Goal: Information Seeking & Learning: Learn about a topic

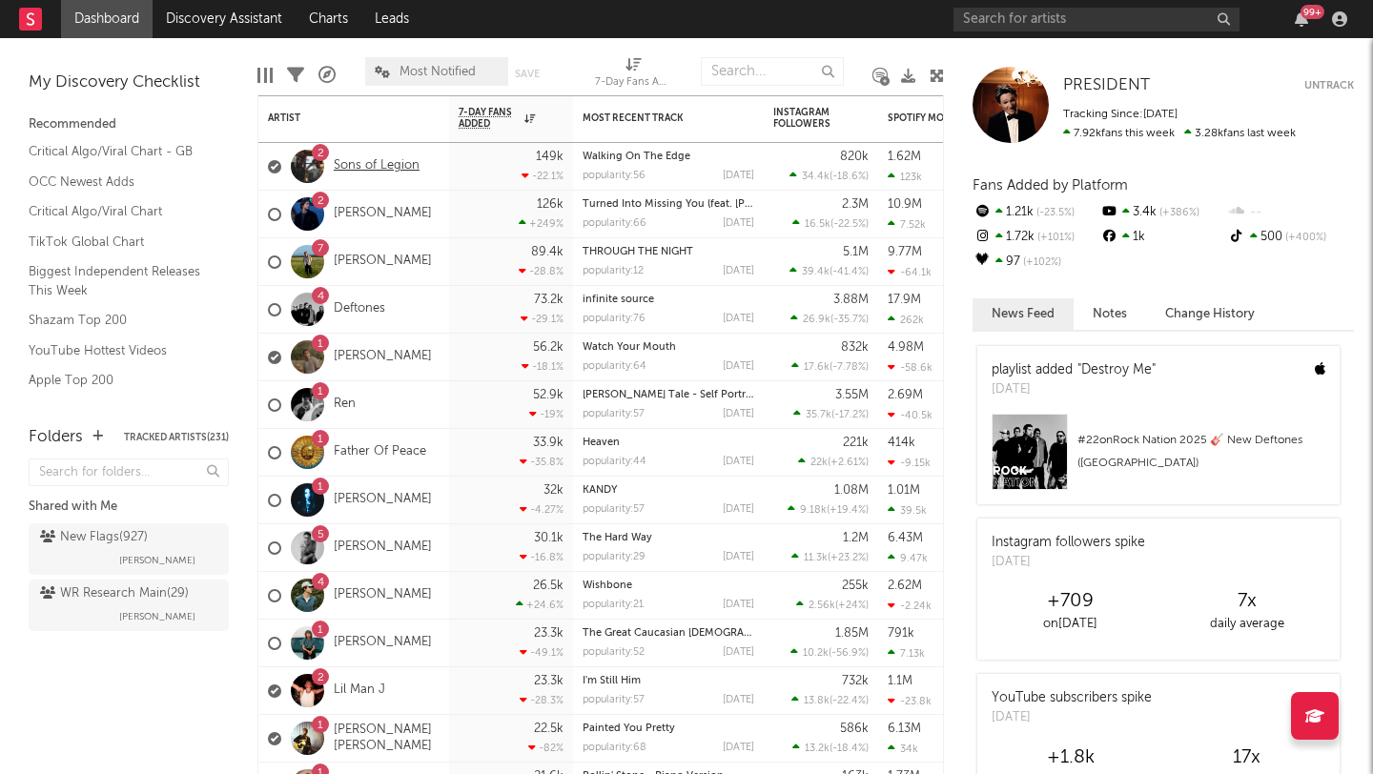
click at [389, 171] on link "Sons of Legion" at bounding box center [377, 166] width 86 height 16
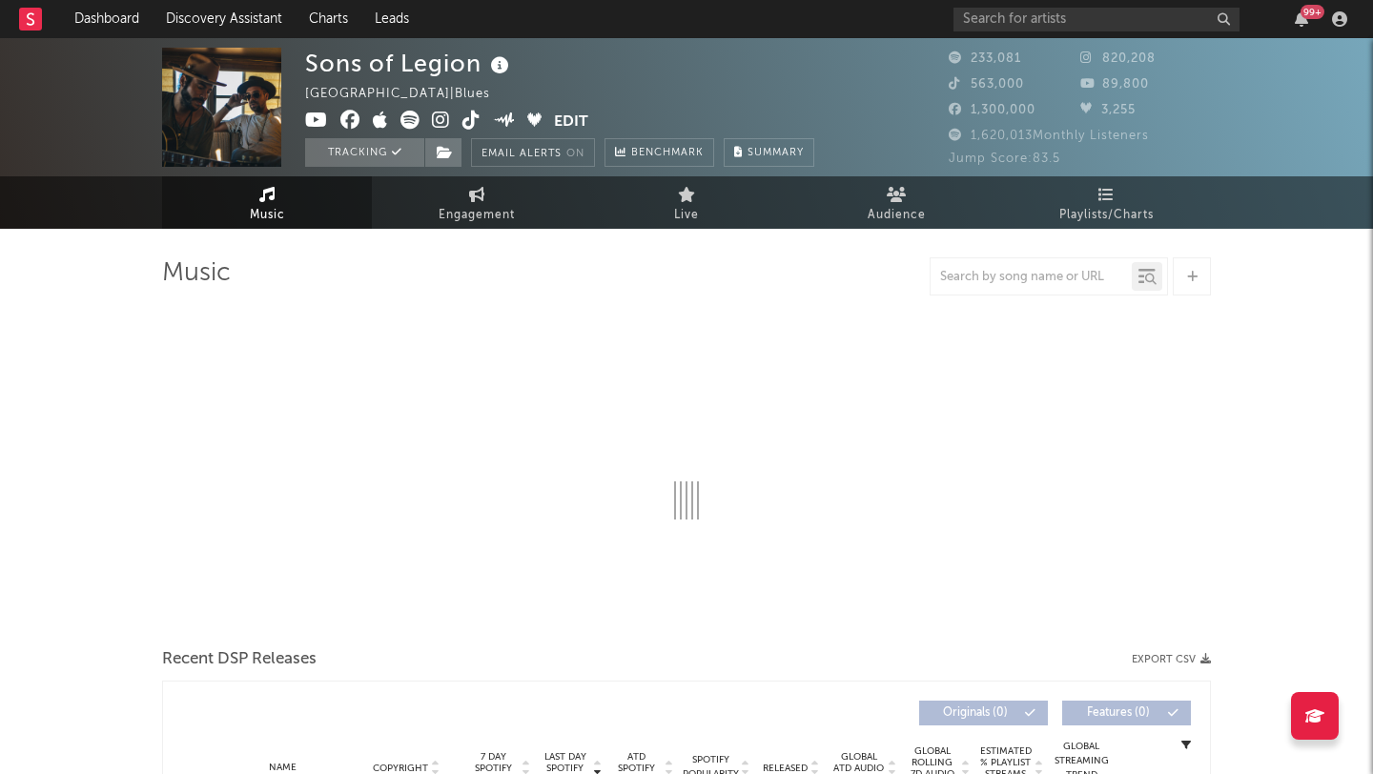
select select "6m"
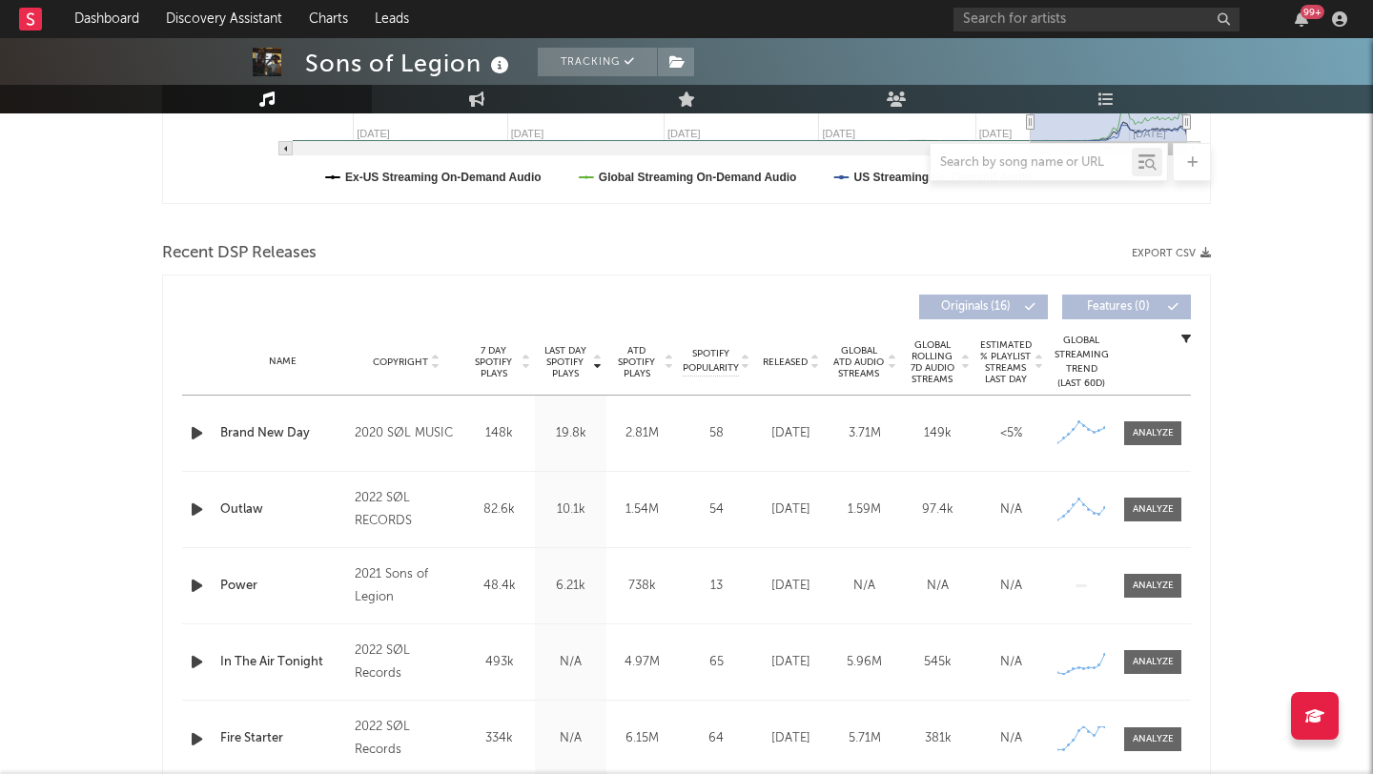
scroll to position [601, 0]
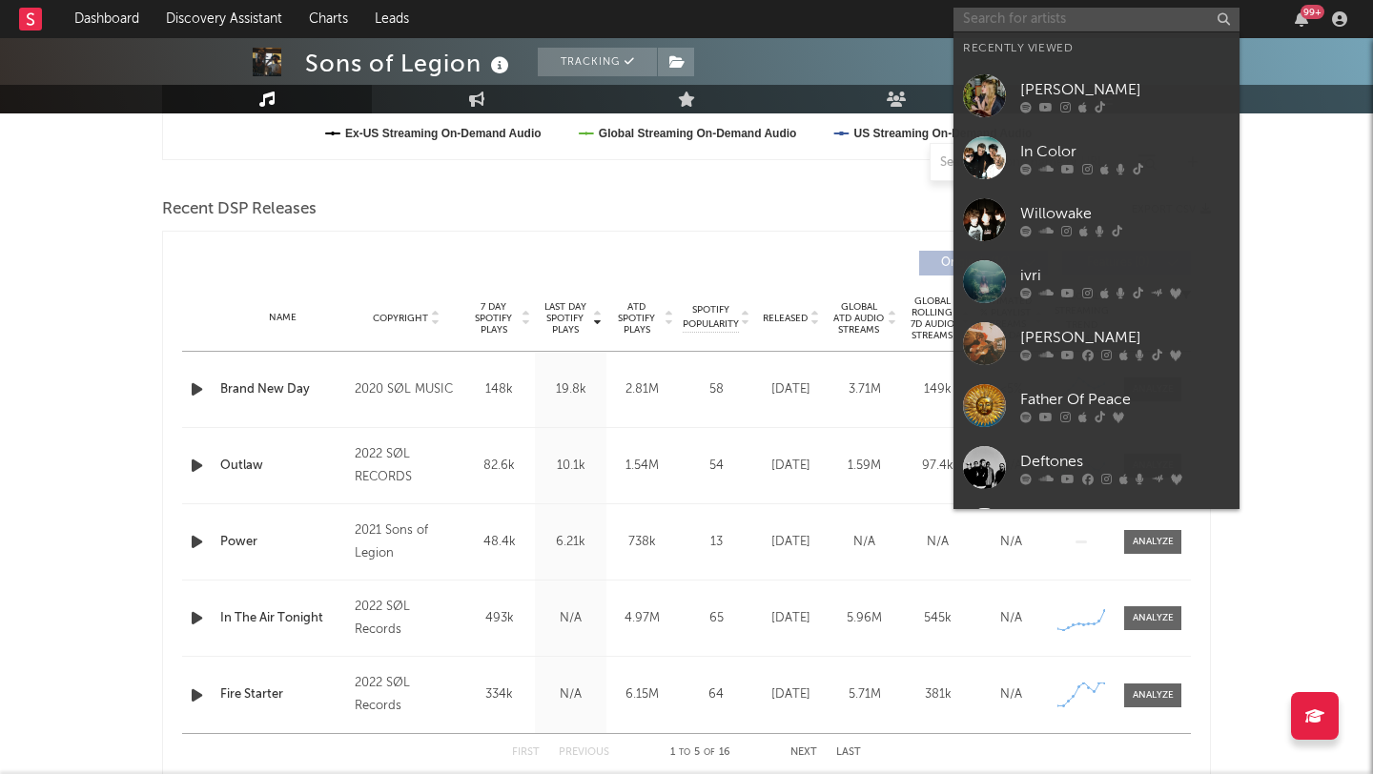
click at [1012, 25] on input "text" at bounding box center [1096, 20] width 286 height 24
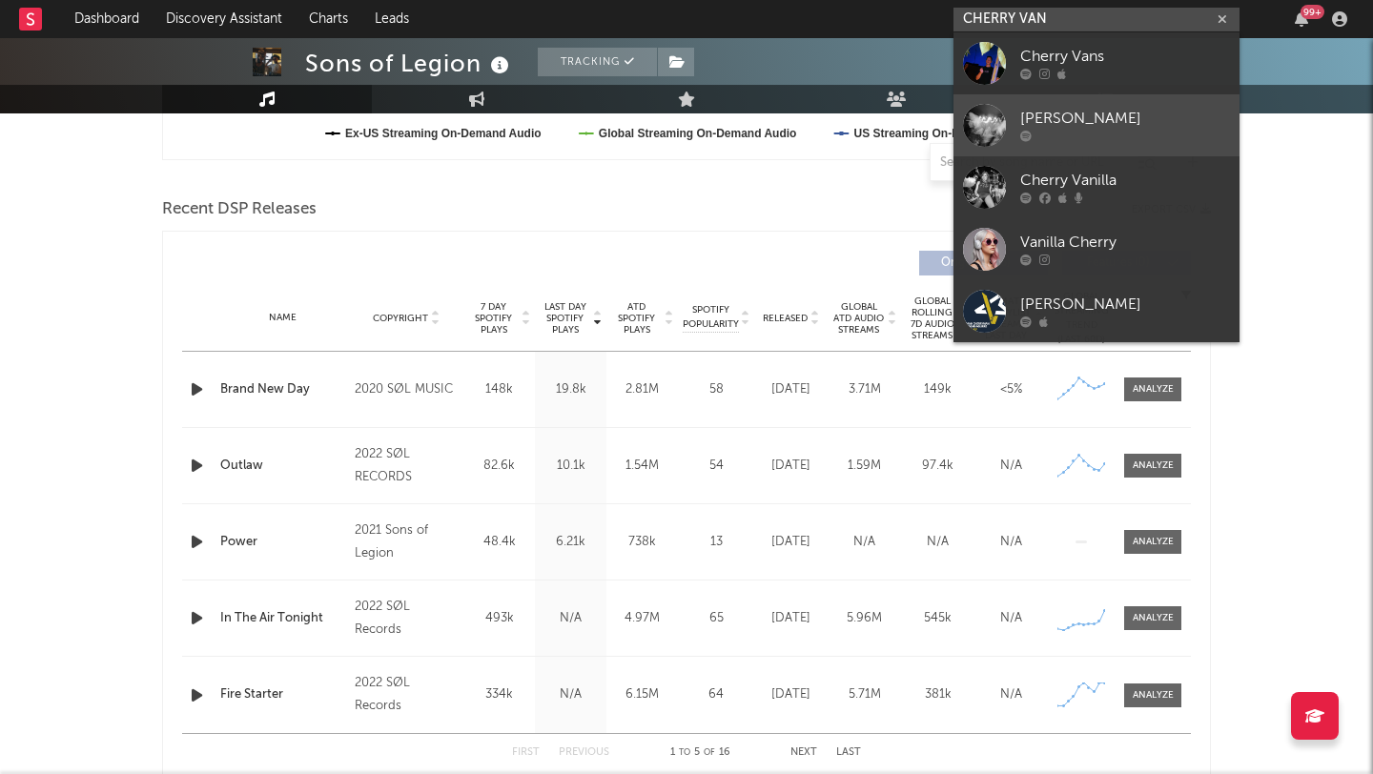
type input "CHERRY VAN"
click at [1083, 120] on div "[PERSON_NAME]" at bounding box center [1125, 119] width 210 height 23
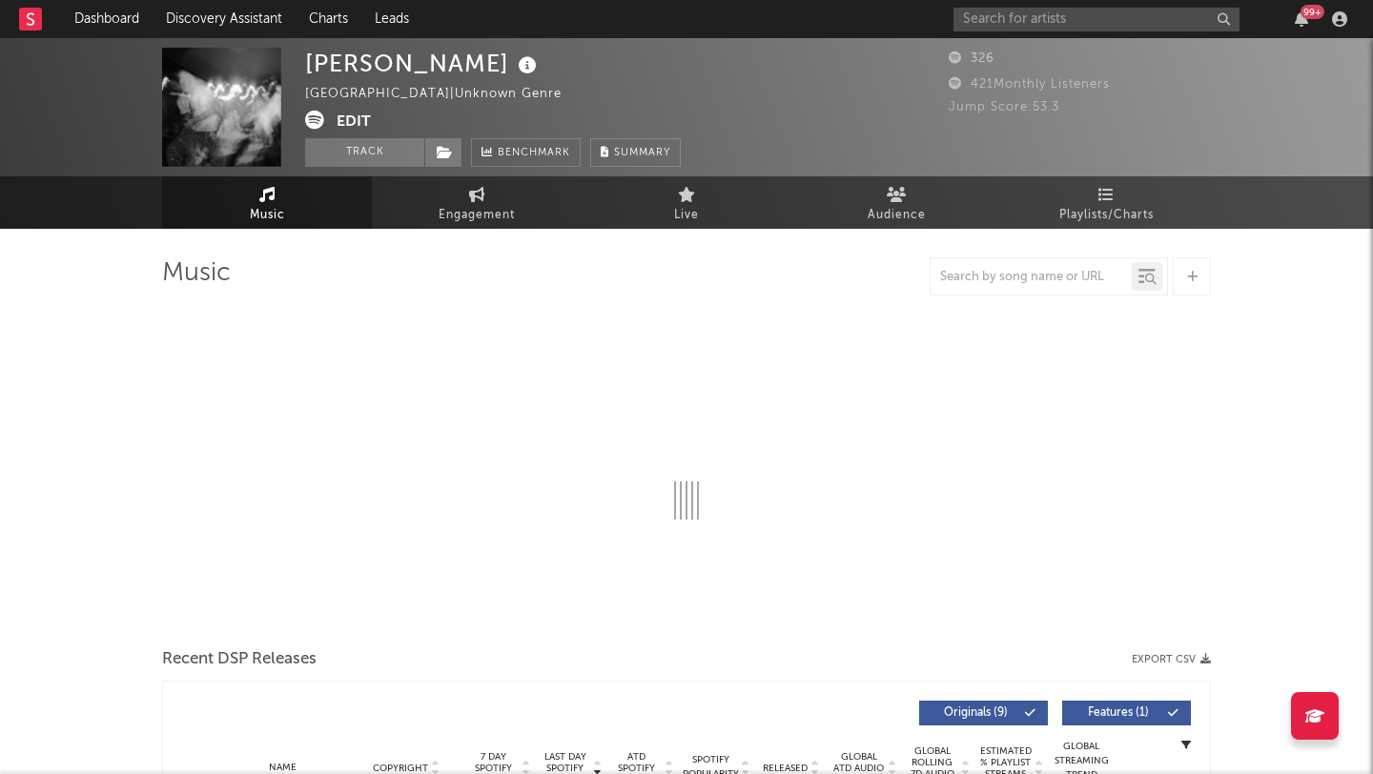
select select "1w"
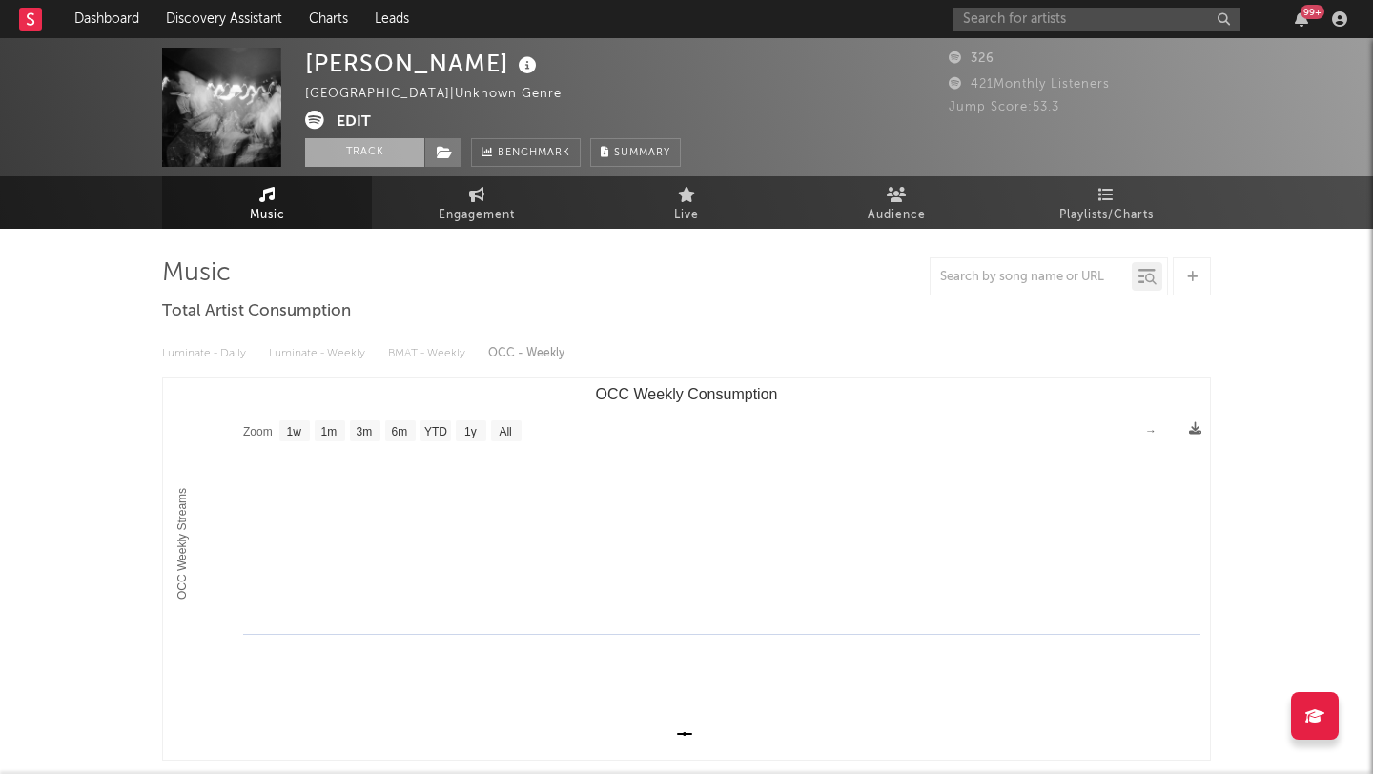
click at [344, 151] on button "Track" at bounding box center [364, 152] width 119 height 29
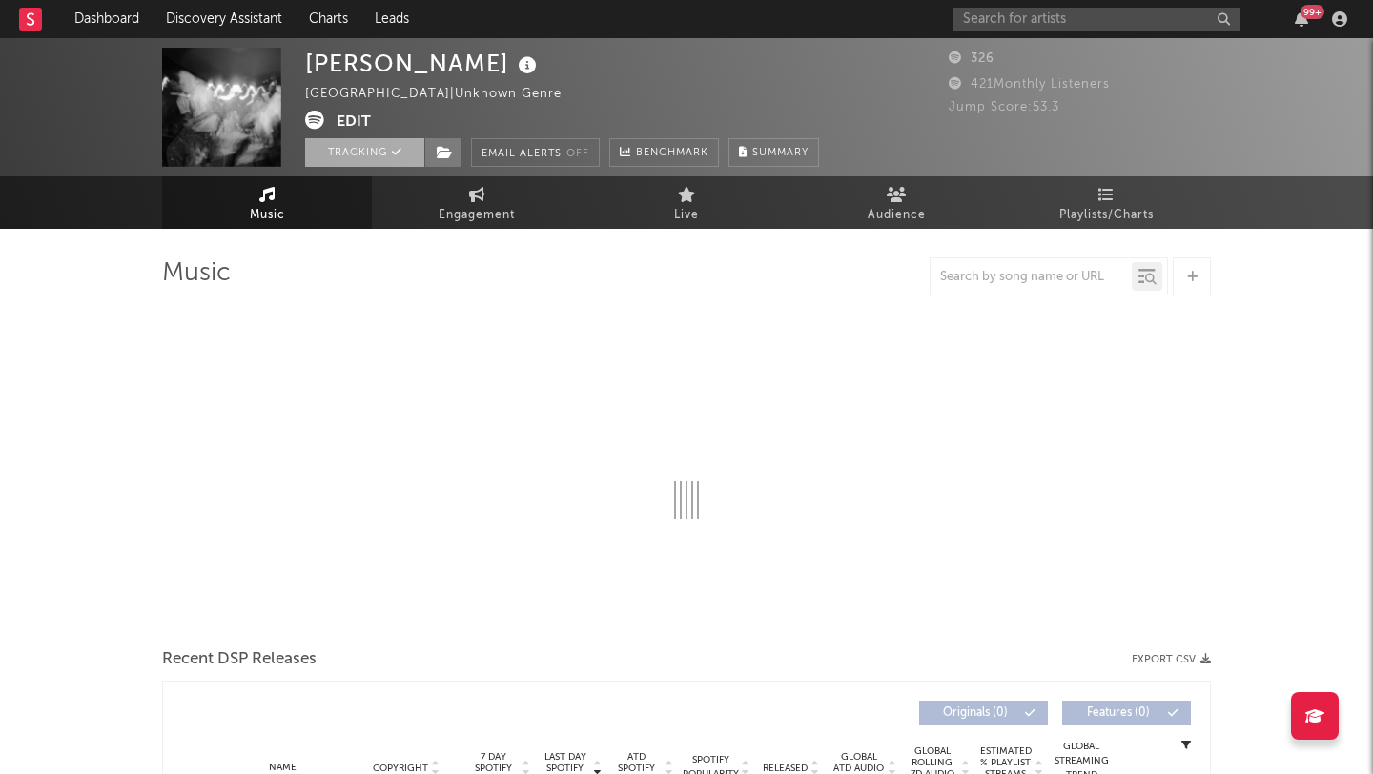
select select "1w"
